Goal: Task Accomplishment & Management: Manage account settings

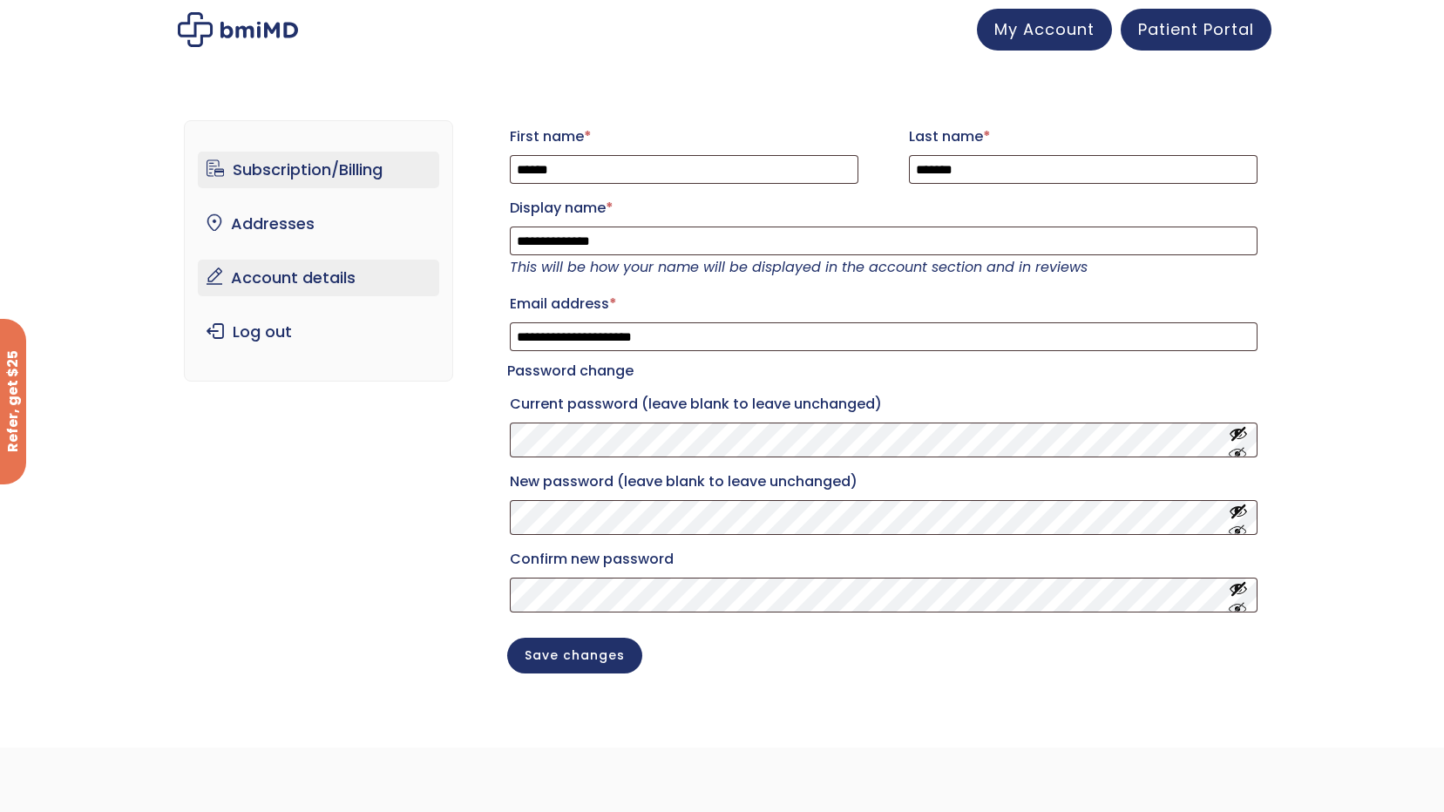
click at [343, 180] on link "Subscription/Billing" at bounding box center [318, 170] width 241 height 37
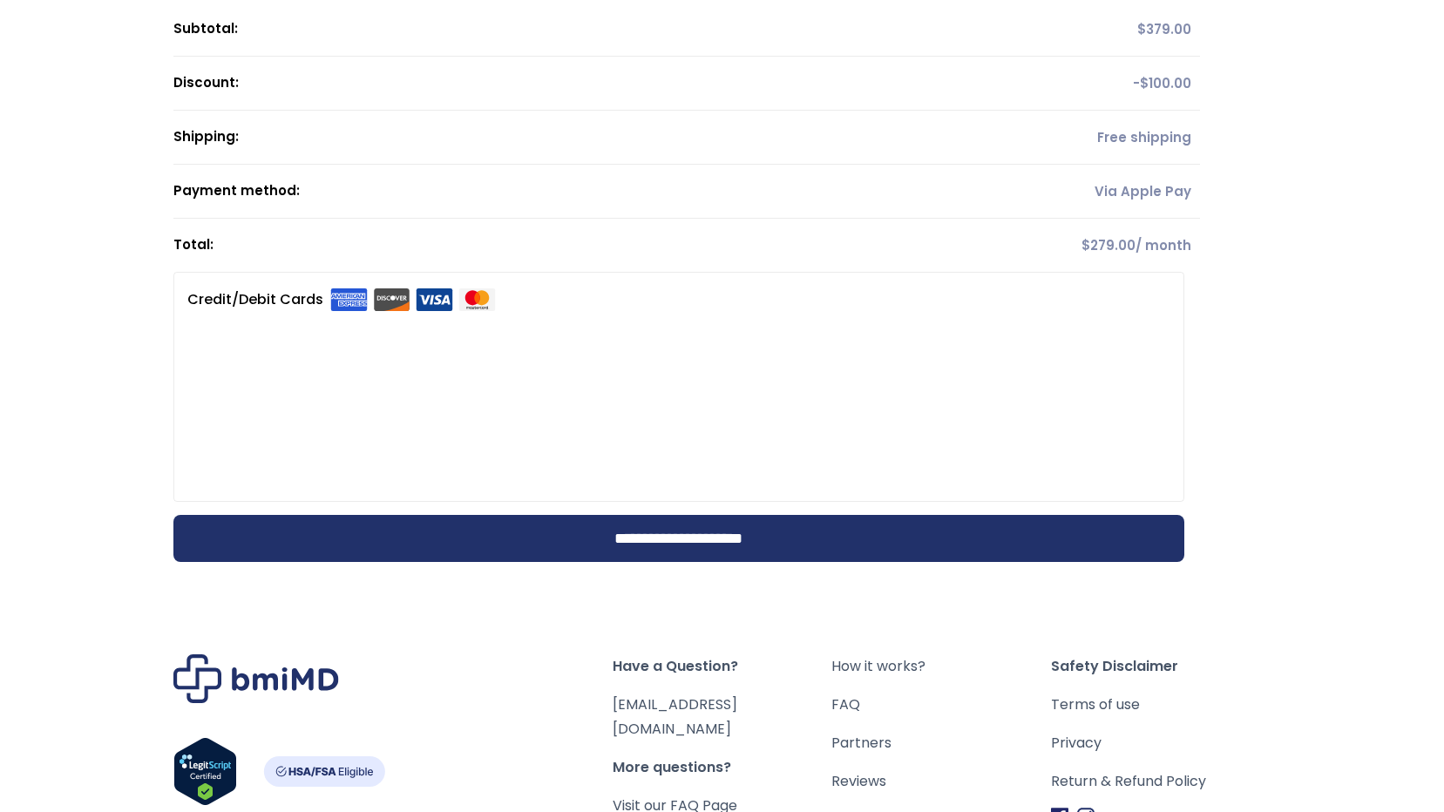
scroll to position [425, 0]
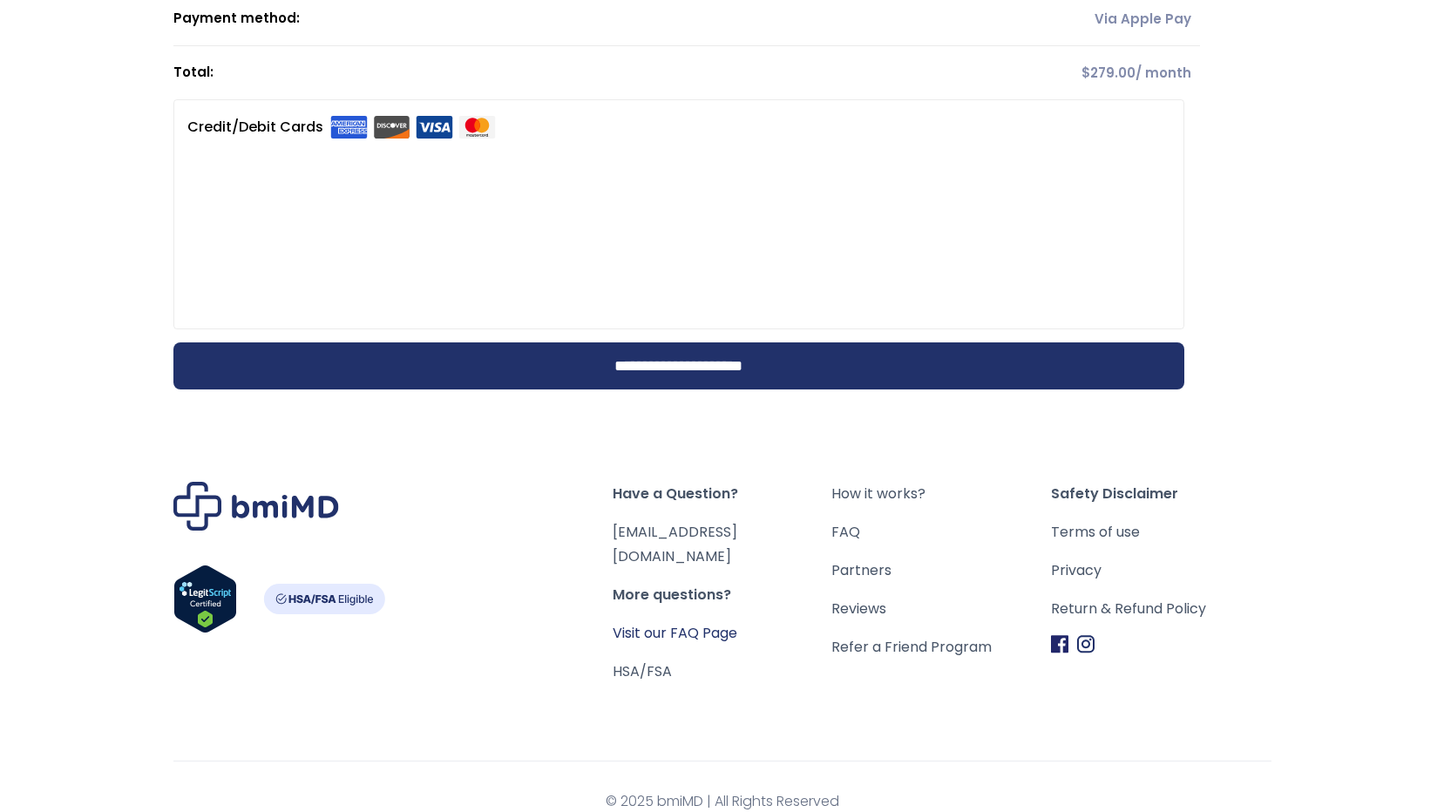
click at [669, 623] on link "Visit our FAQ Page" at bounding box center [675, 633] width 125 height 20
